Goal: Task Accomplishment & Management: Use online tool/utility

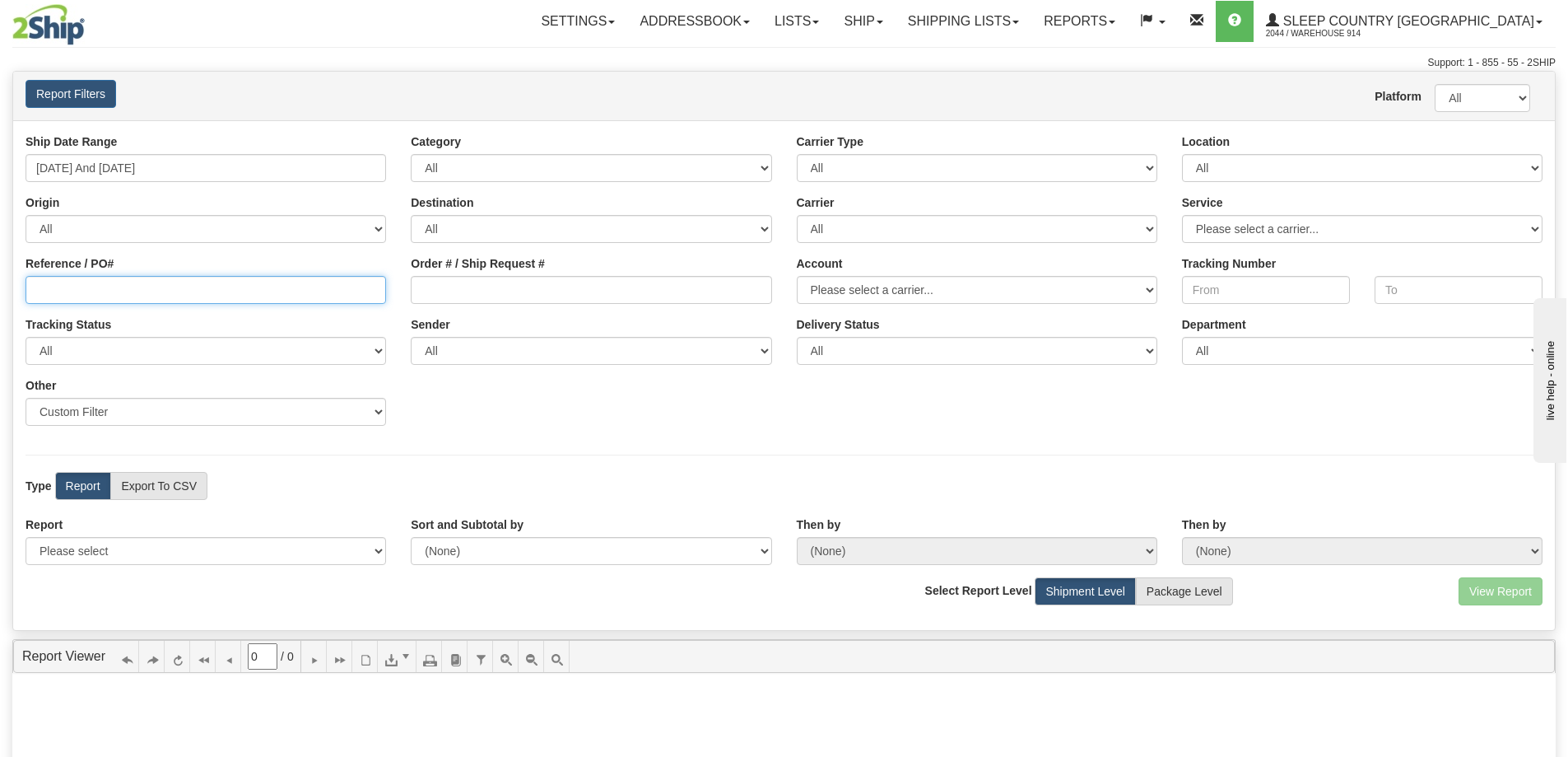
click at [173, 297] on input "Reference / PO#" at bounding box center [206, 290] width 361 height 28
paste input "9000H933538"
type input "9000H933538"
click at [1235, 172] on select "All 9009 914 BEDDN CASPC END SLE ZINUC" at bounding box center [1363, 168] width 361 height 28
select select "7603"
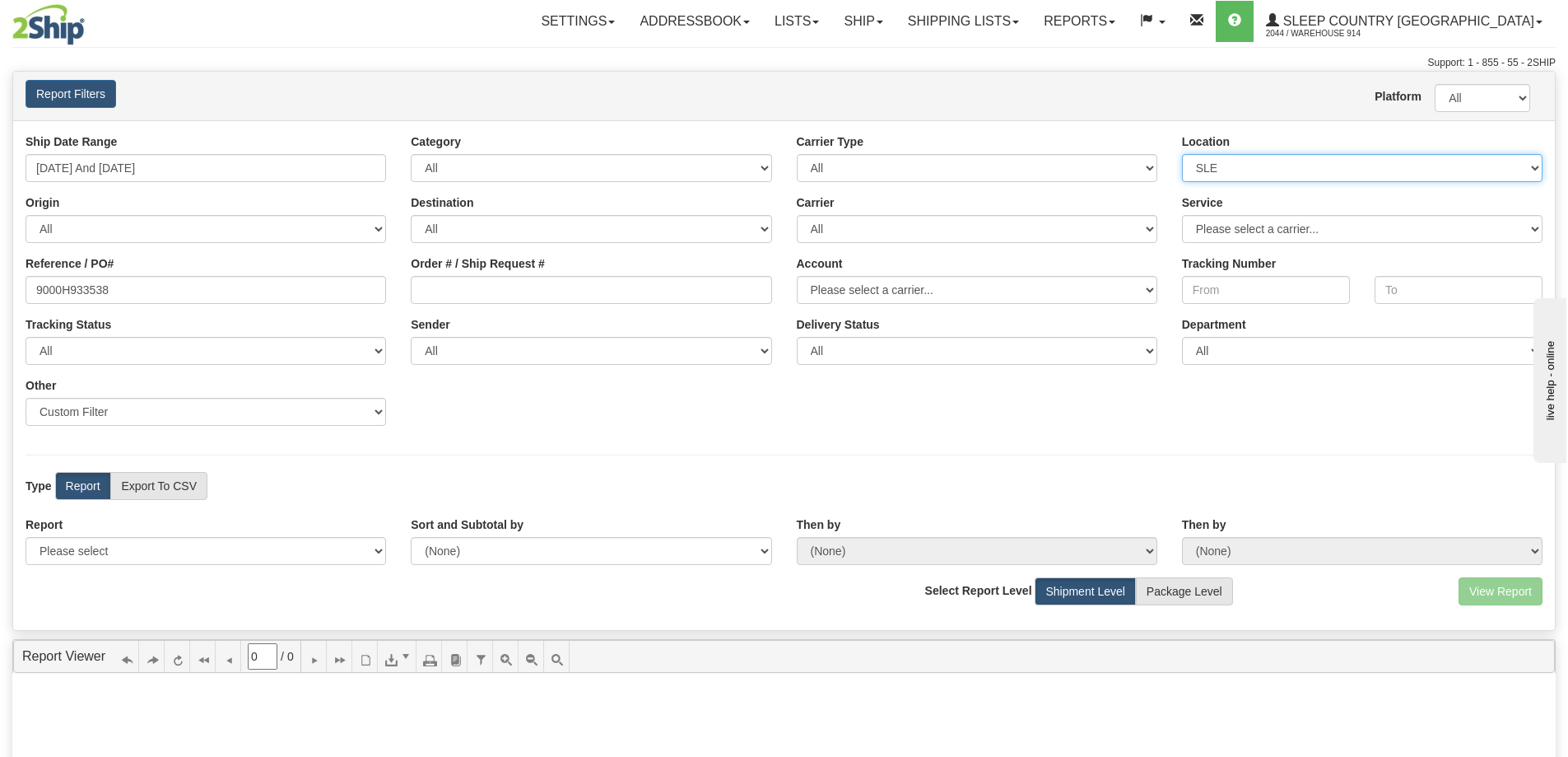
click at [1182, 154] on select "All 9009 914 BEDDN CASPC END SLE ZINUC" at bounding box center [1363, 168] width 361 height 28
click at [326, 154] on input "[DATE] And [DATE]" at bounding box center [206, 168] width 361 height 28
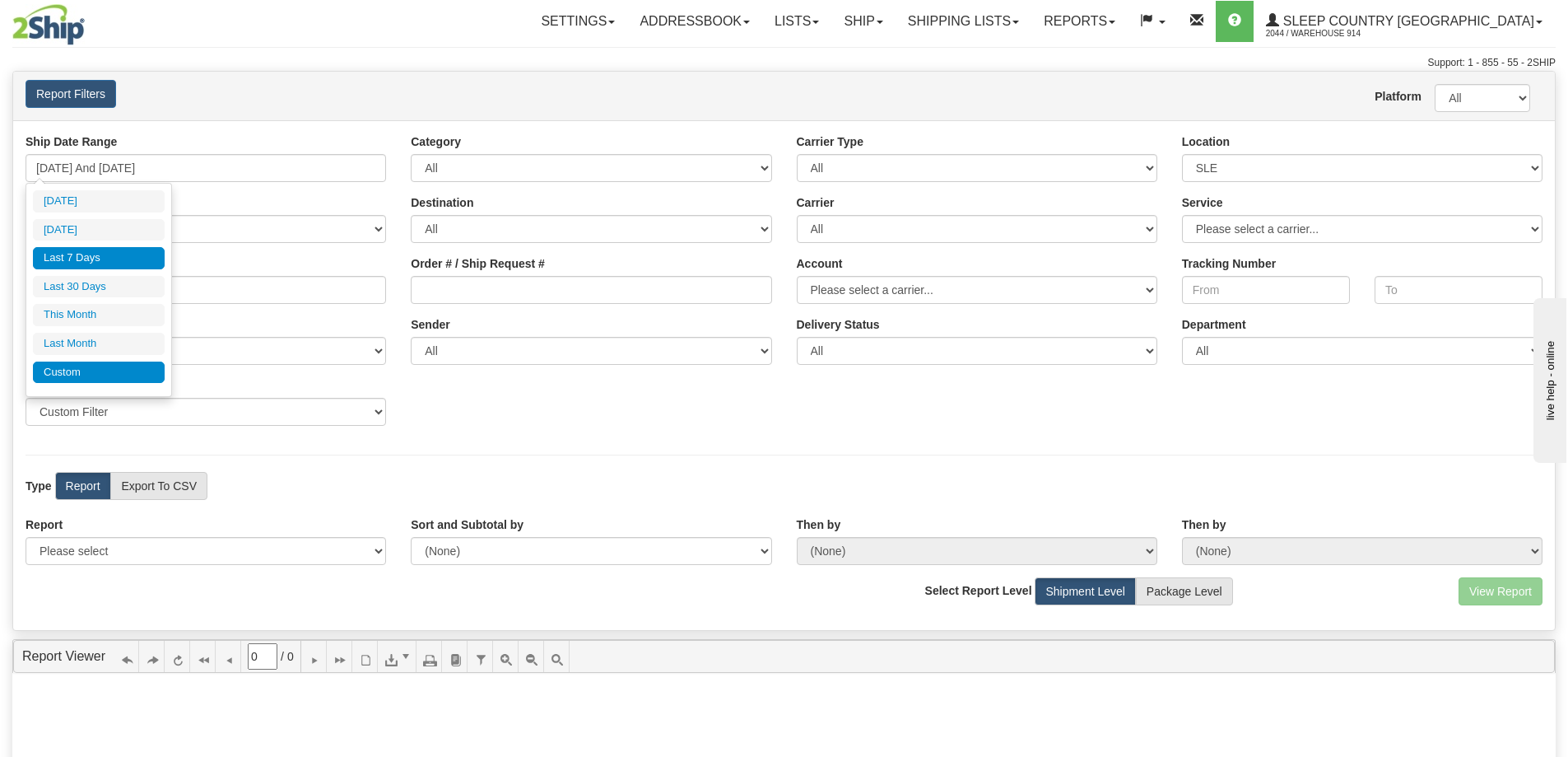
click at [89, 375] on li "Custom" at bounding box center [98, 373] width 131 height 22
type input "[DATE]"
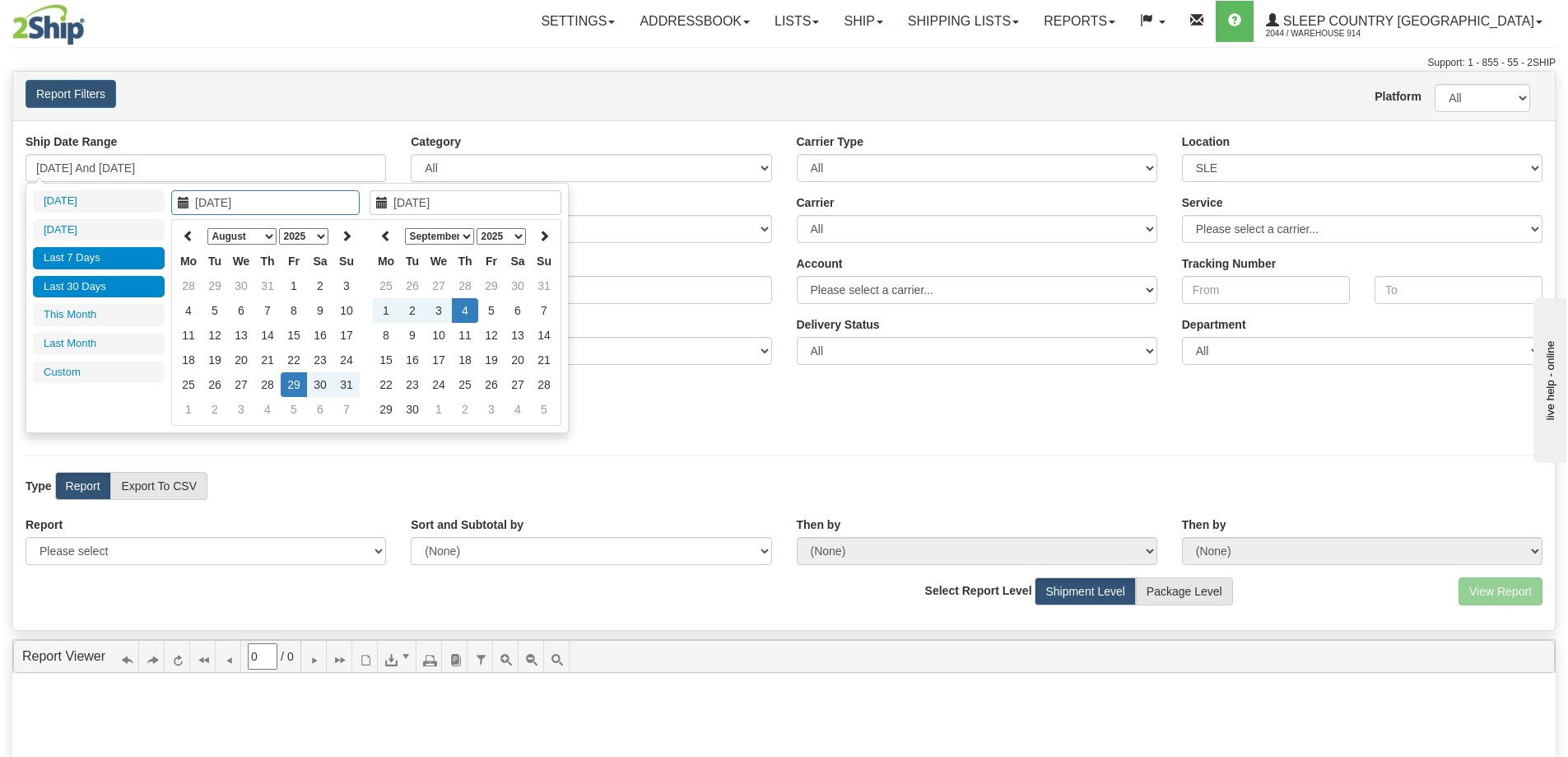
type input "[DATE]"
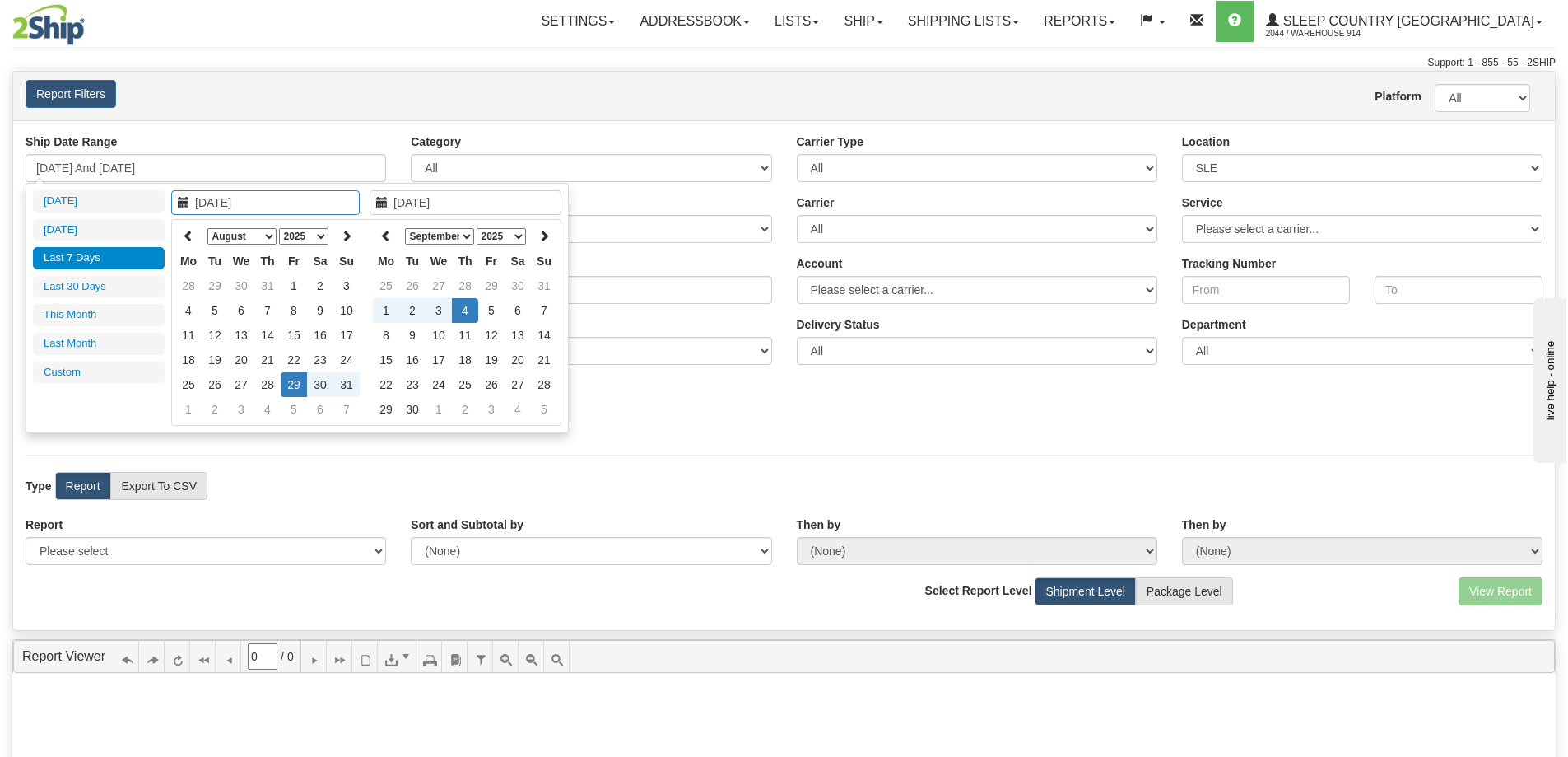
type input "[DATE]"
click at [191, 229] on icon at bounding box center [188, 235] width 11 height 11
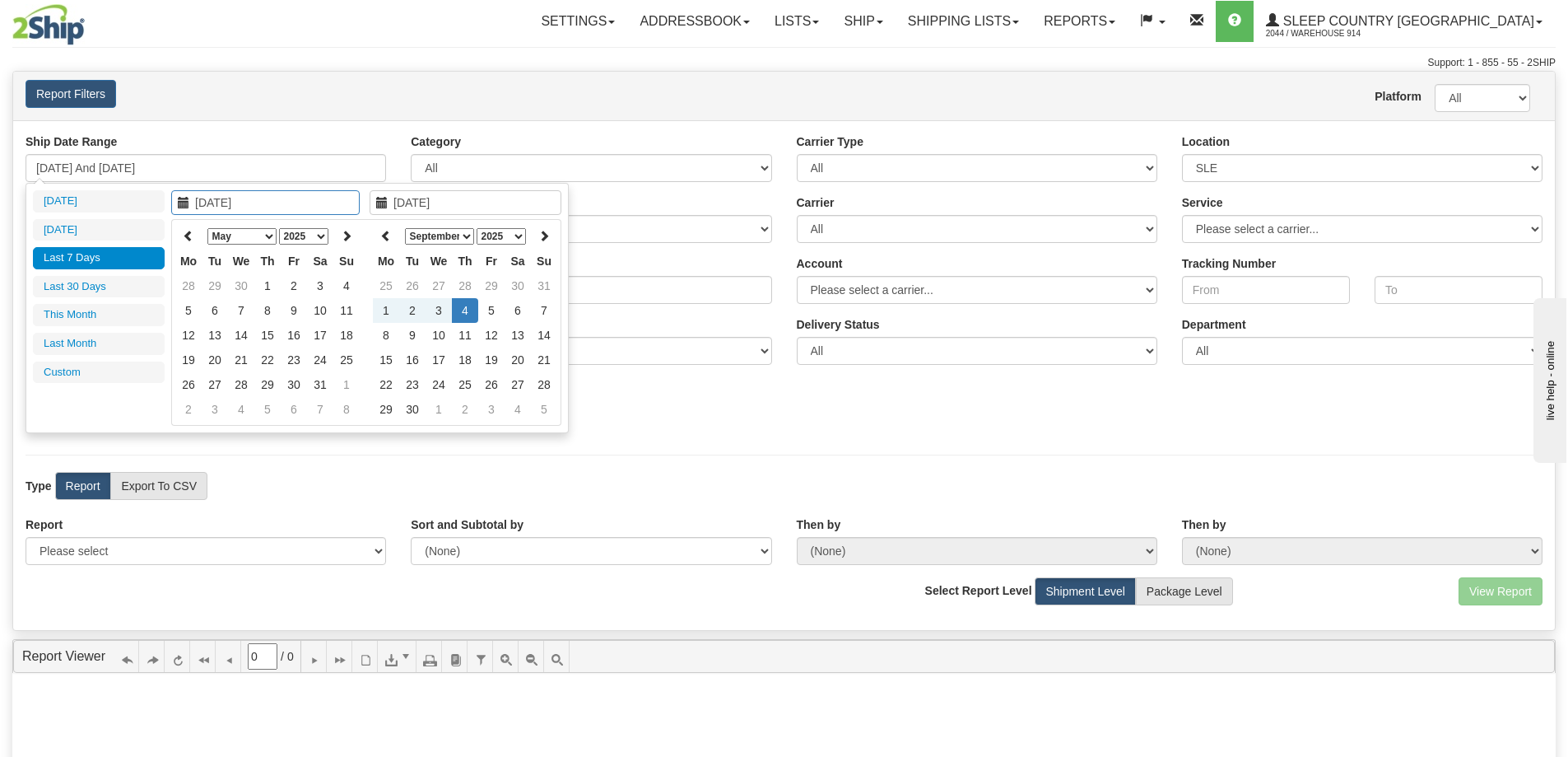
click at [191, 229] on icon at bounding box center [188, 235] width 11 height 11
type input "[DATE]"
click at [241, 285] on td "1" at bounding box center [241, 285] width 27 height 25
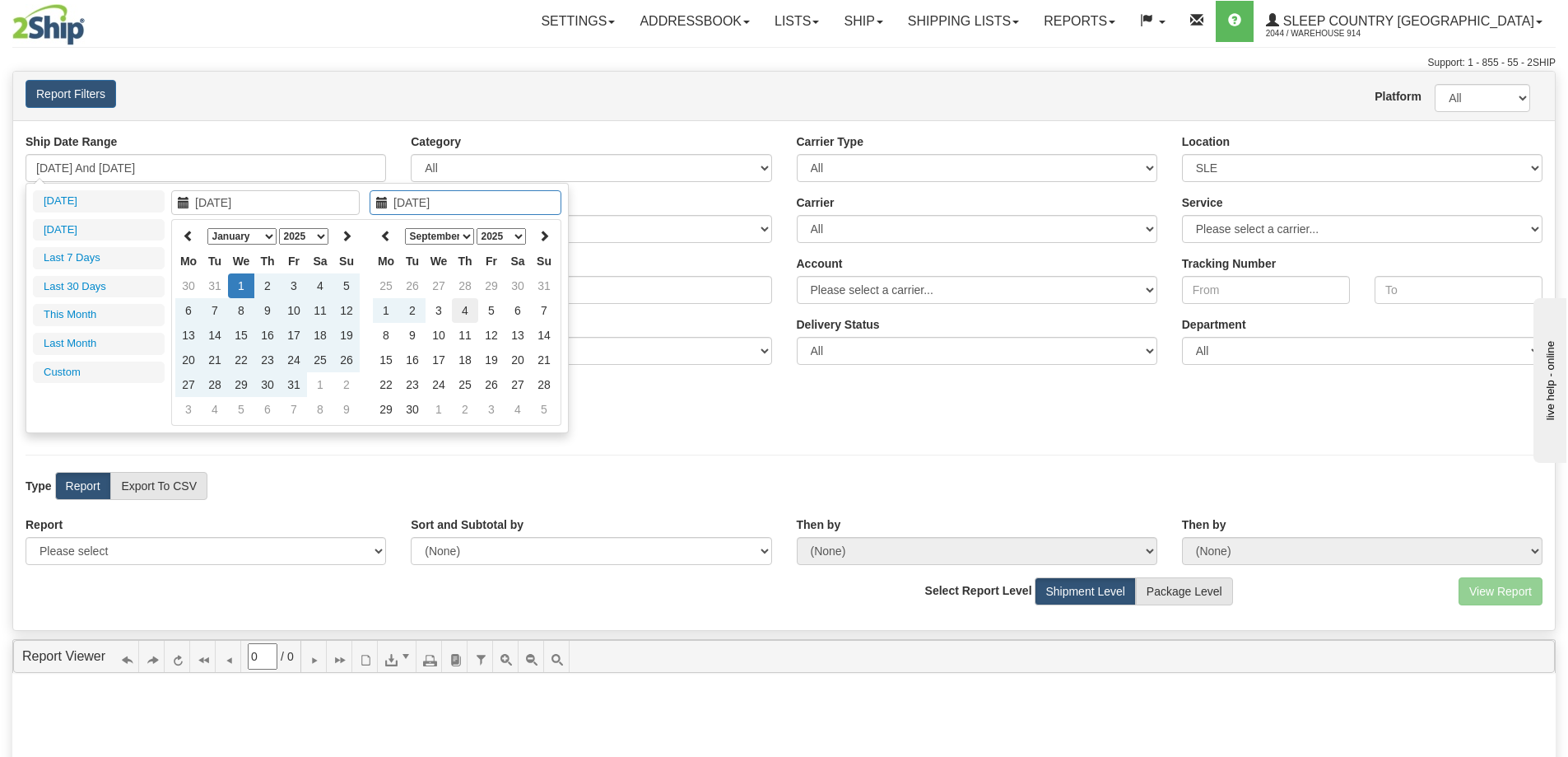
type input "[DATE]"
click at [461, 309] on td "4" at bounding box center [465, 310] width 27 height 25
type input "[DATE] And [DATE]"
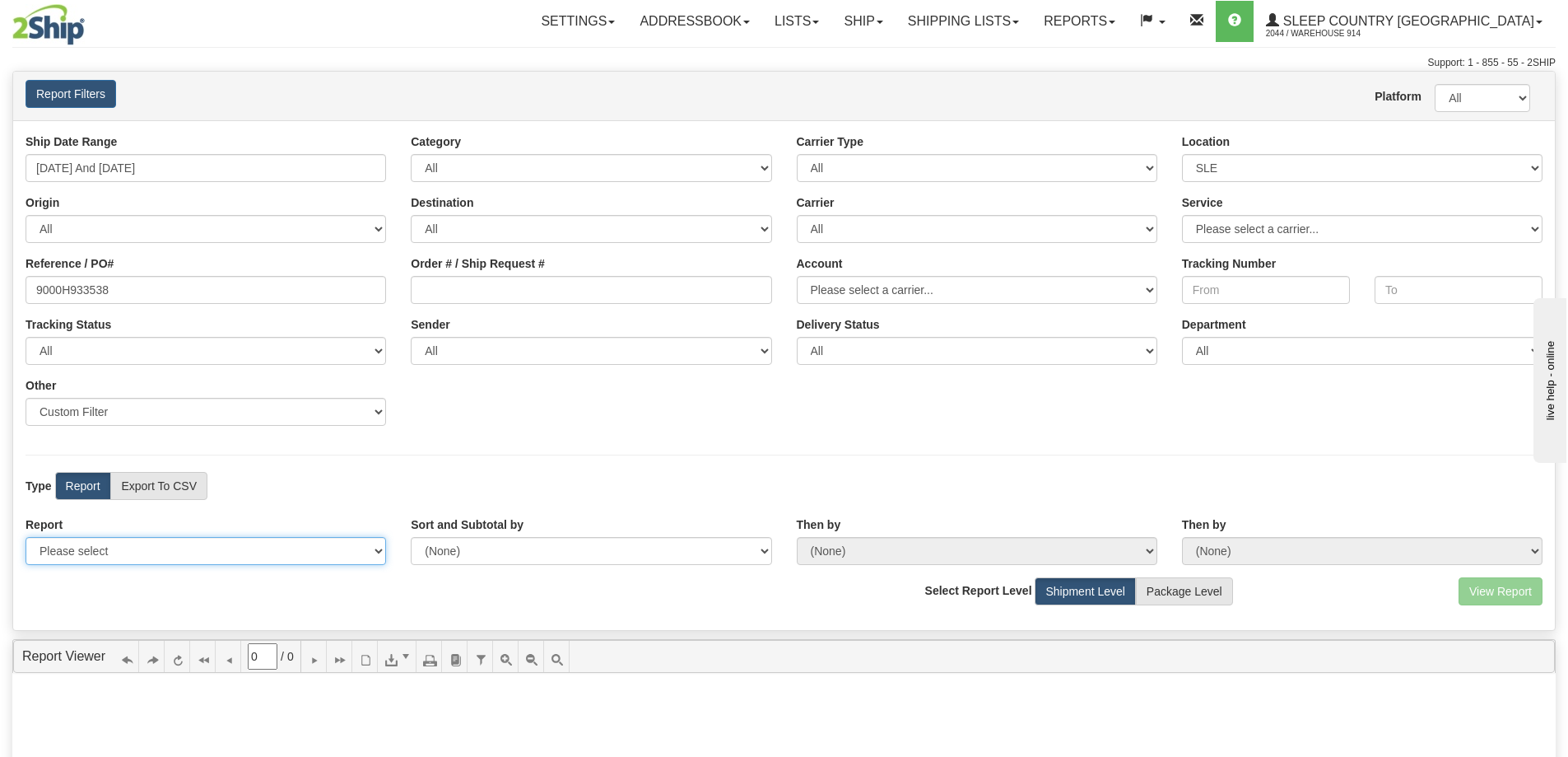
click at [310, 550] on select "Please select 1 Line Shipment Report Address Detail Basic Shipment Overview Can…" at bounding box center [206, 551] width 361 height 28
select select "Users\Contents Detail.trdx"
click at [26, 537] on select "Please select 1 Line Shipment Report Address Detail Basic Shipment Overview Can…" at bounding box center [206, 551] width 361 height 28
click at [1476, 587] on button "View Report" at bounding box center [1501, 591] width 84 height 28
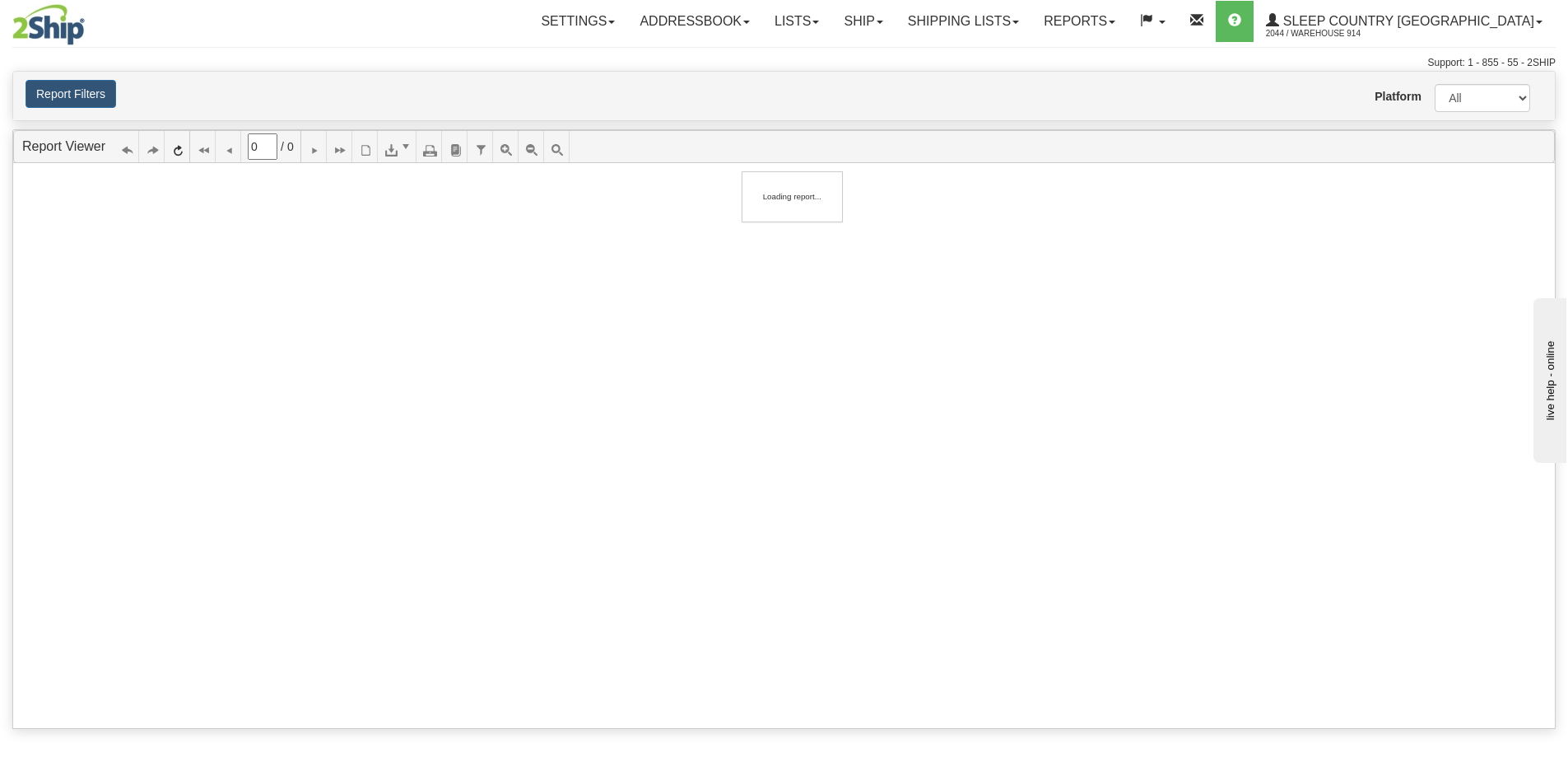
type input "1"
